Goal: Navigation & Orientation: Find specific page/section

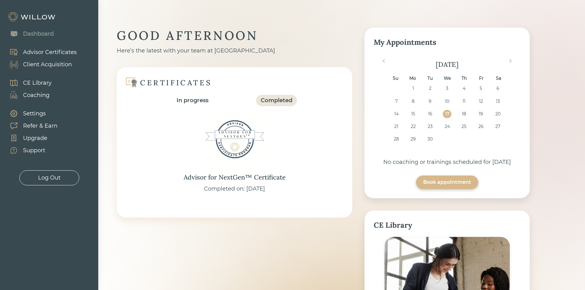
click at [56, 65] on div "Client Acquisition" at bounding box center [47, 64] width 49 height 8
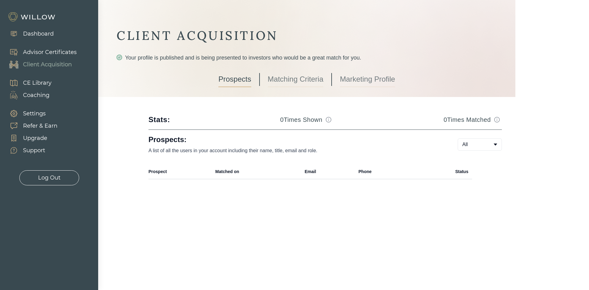
click at [302, 85] on link "Matching Criteria" at bounding box center [296, 79] width 56 height 15
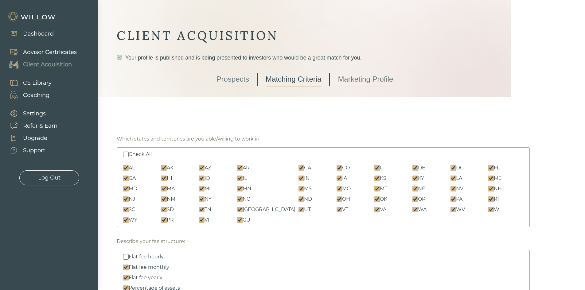
click at [343, 78] on link "Marketing Profile" at bounding box center [365, 79] width 55 height 15
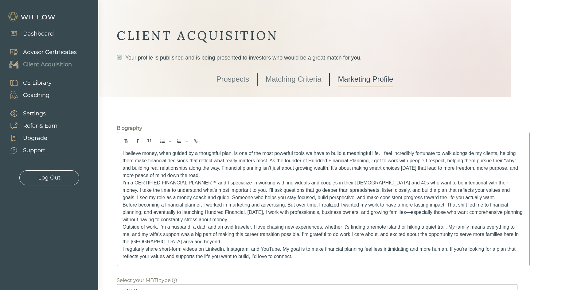
click at [294, 71] on div "Prospects Matching Criteria Marketing Profile" at bounding box center [304, 79] width 177 height 35
click at [237, 76] on link "Prospects" at bounding box center [232, 79] width 33 height 15
